Goal: Task Accomplishment & Management: Manage account settings

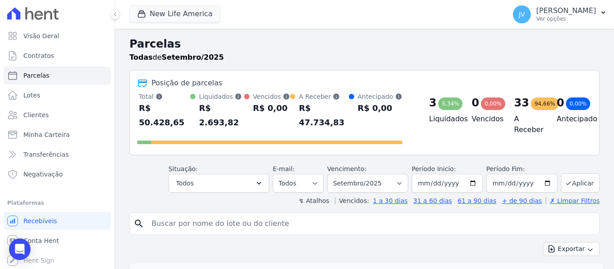
select select
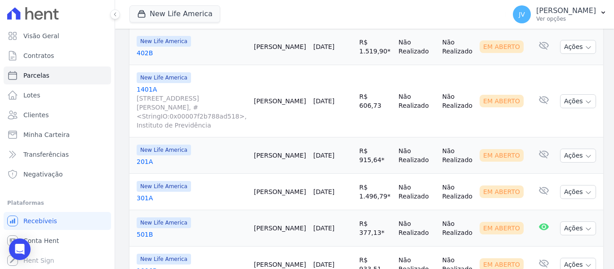
scroll to position [162, 0]
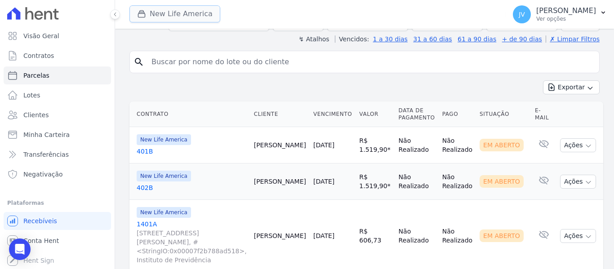
click at [173, 13] on button "New Life America" at bounding box center [174, 13] width 91 height 17
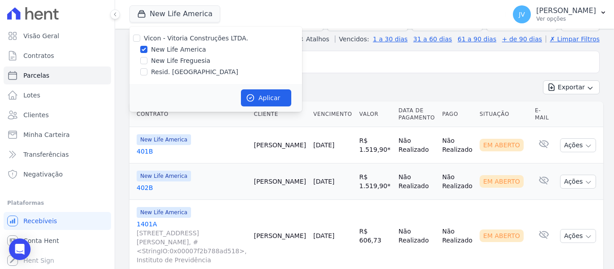
click at [137, 59] on div "New Life Freguesia" at bounding box center [215, 60] width 173 height 9
click at [142, 59] on input "New Life Freguesia" at bounding box center [143, 60] width 7 height 7
checkbox input "true"
click at [143, 51] on input "New Life America" at bounding box center [143, 49] width 7 height 7
checkbox input "false"
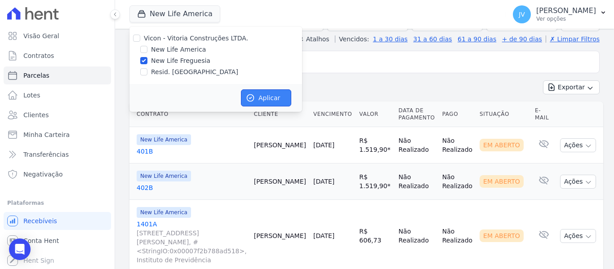
click at [252, 97] on icon "button" at bounding box center [250, 97] width 9 height 9
select select
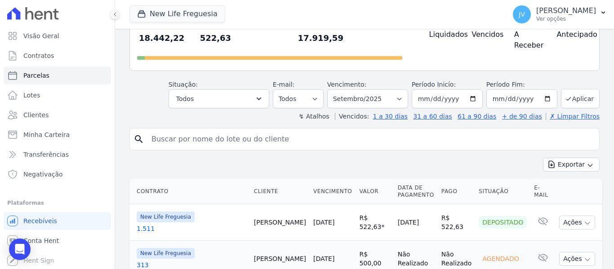
scroll to position [180, 0]
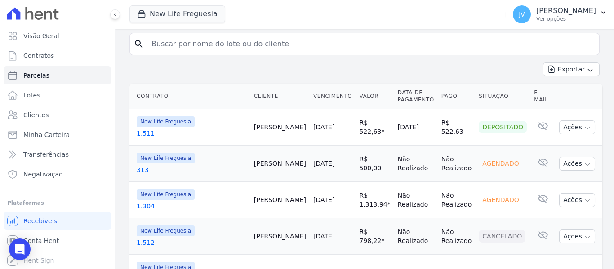
click at [327, 124] on link "[DATE]" at bounding box center [323, 127] width 21 height 7
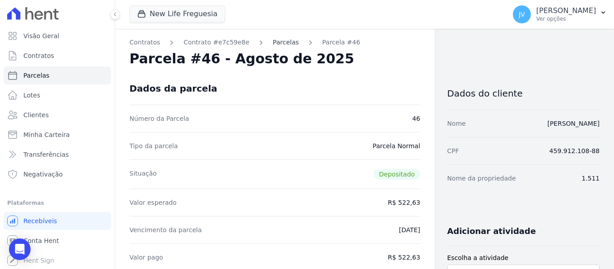
click at [275, 44] on link "Parcelas" at bounding box center [286, 42] width 26 height 9
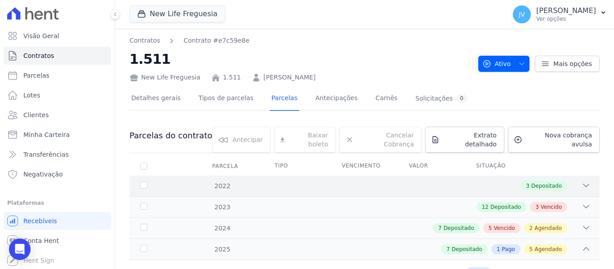
click at [302, 181] on div "3 Depositado" at bounding box center [387, 186] width 406 height 10
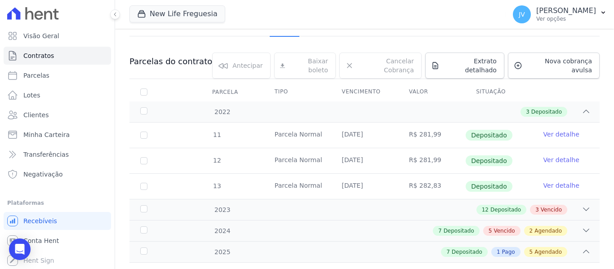
scroll to position [90, 0]
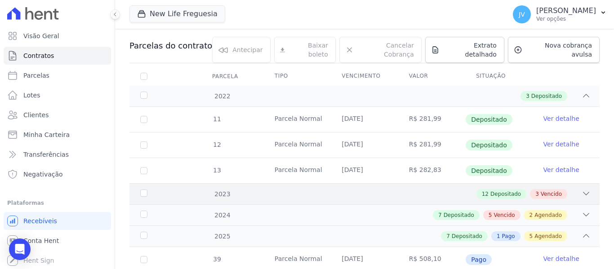
click at [275, 189] on div "12 Depositado 3 Vencido" at bounding box center [387, 194] width 406 height 10
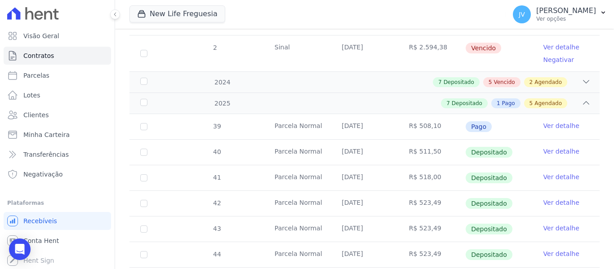
scroll to position [629, 0]
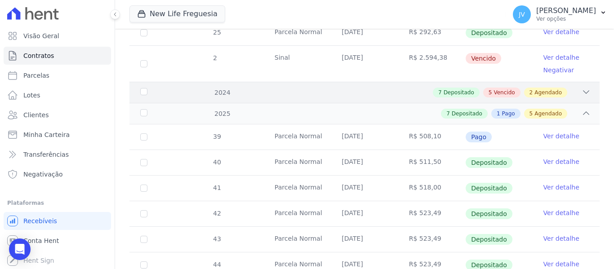
click at [355, 89] on div "7 Depositado 5 Vencido 2 Agendado" at bounding box center [387, 93] width 406 height 10
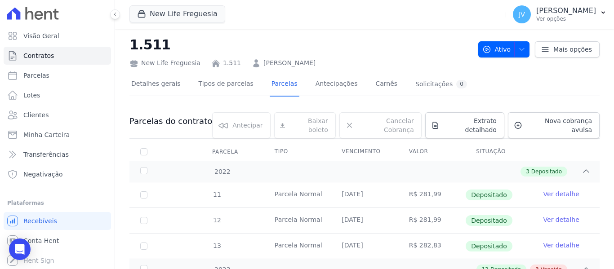
scroll to position [12, 0]
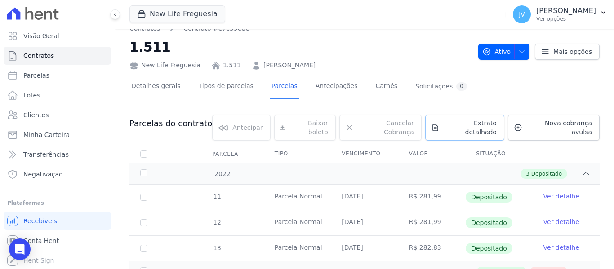
click at [474, 129] on link "Extrato detalhado" at bounding box center [464, 128] width 79 height 26
click at [573, 121] on span "Exportar PDF" at bounding box center [584, 124] width 47 height 9
